Goal: Obtain resource: Obtain resource

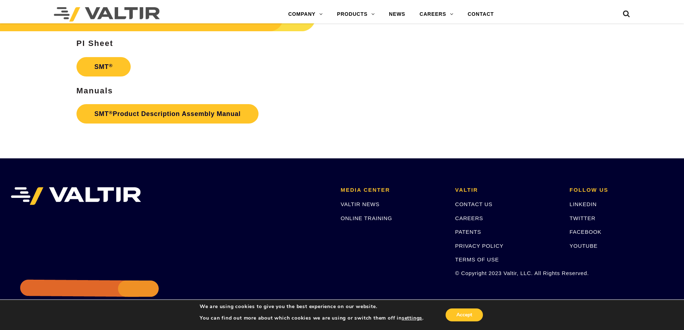
scroll to position [2006, 0]
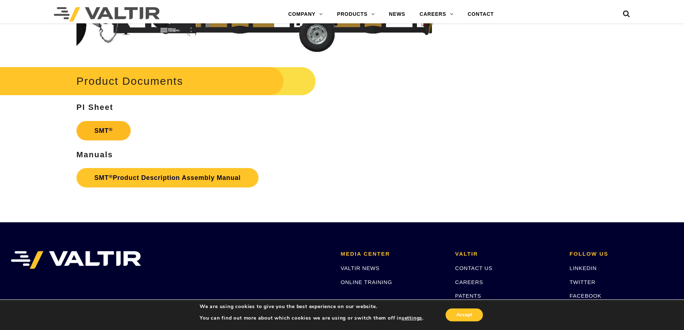
click at [115, 134] on link "SMT ®" at bounding box center [103, 130] width 54 height 19
click at [156, 180] on link "SMT ® Product Description Assembly Manual" at bounding box center [167, 177] width 182 height 19
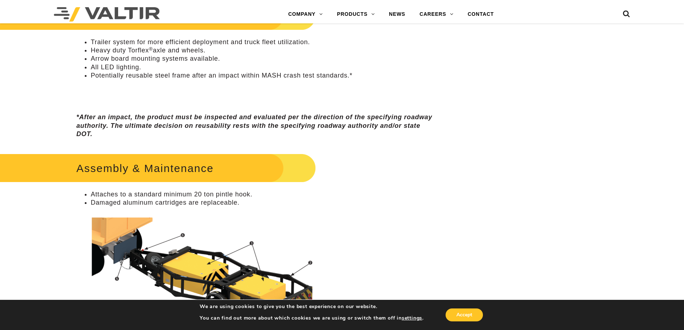
scroll to position [391, 0]
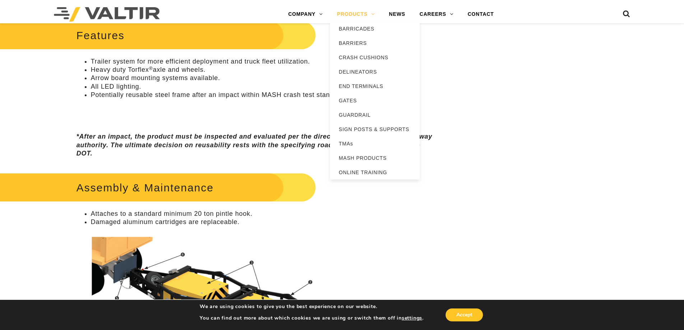
click at [363, 14] on link "PRODUCTS" at bounding box center [356, 14] width 52 height 14
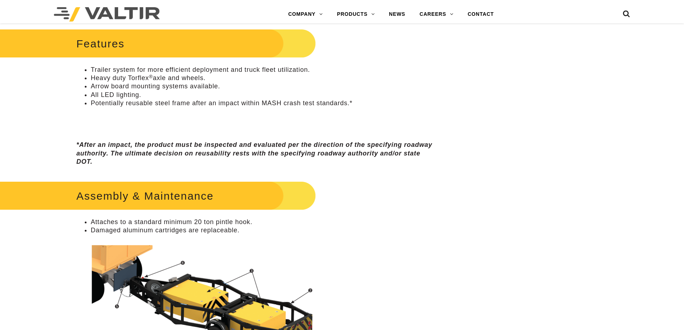
scroll to position [391, 0]
